Goal: Navigation & Orientation: Find specific page/section

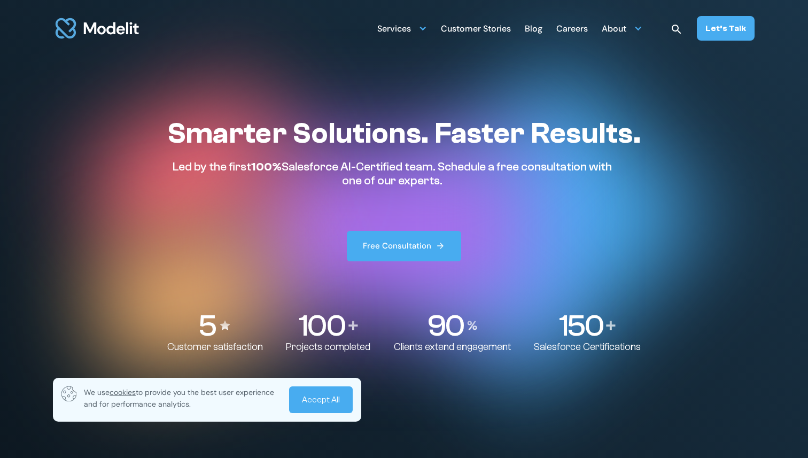
click at [539, 29] on div "Blog" at bounding box center [534, 29] width 18 height 21
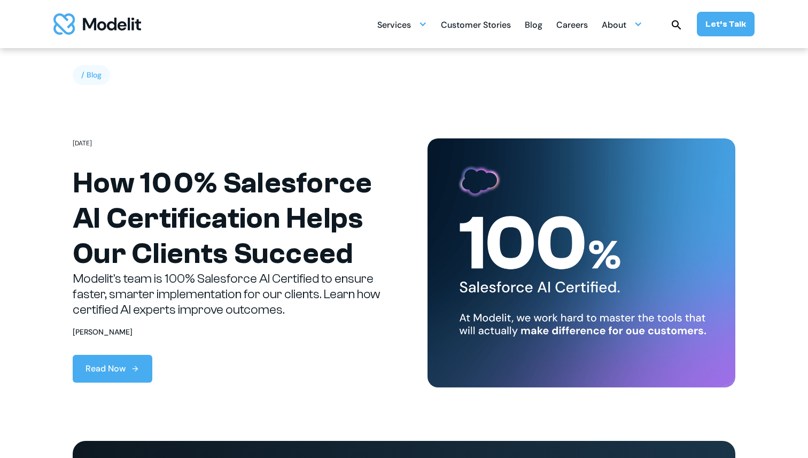
click at [121, 20] on img "home" at bounding box center [97, 23] width 88 height 21
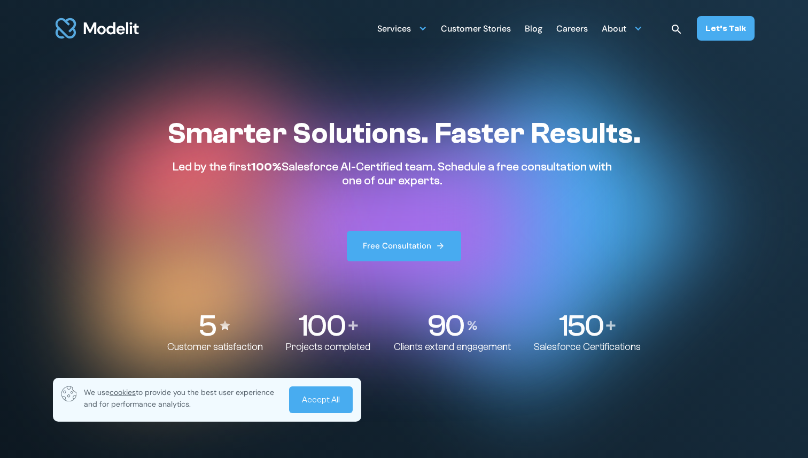
click at [578, 30] on div "Careers" at bounding box center [572, 29] width 32 height 21
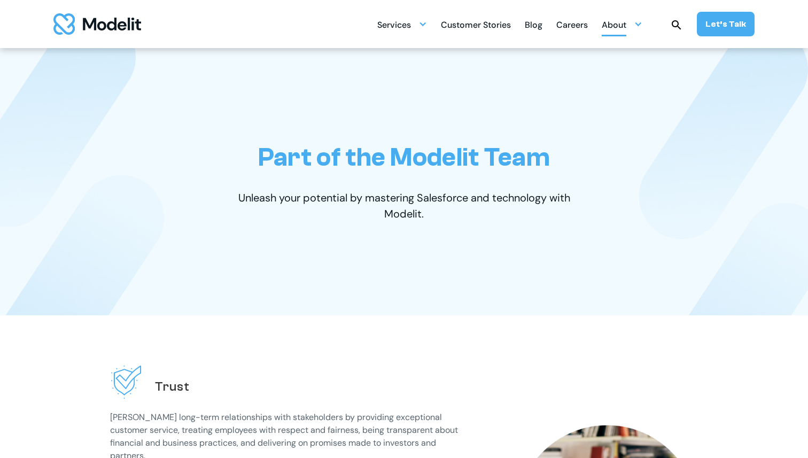
click at [638, 22] on div at bounding box center [638, 24] width 9 height 9
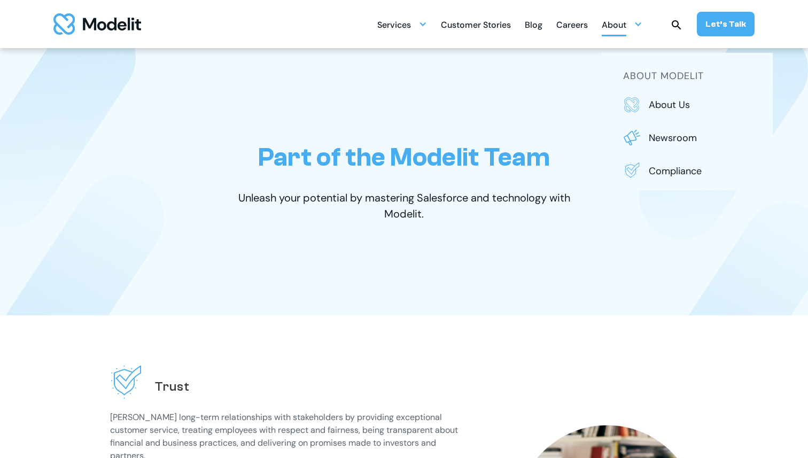
click at [74, 27] on img "home" at bounding box center [97, 23] width 88 height 21
